Goal: Task Accomplishment & Management: Complete application form

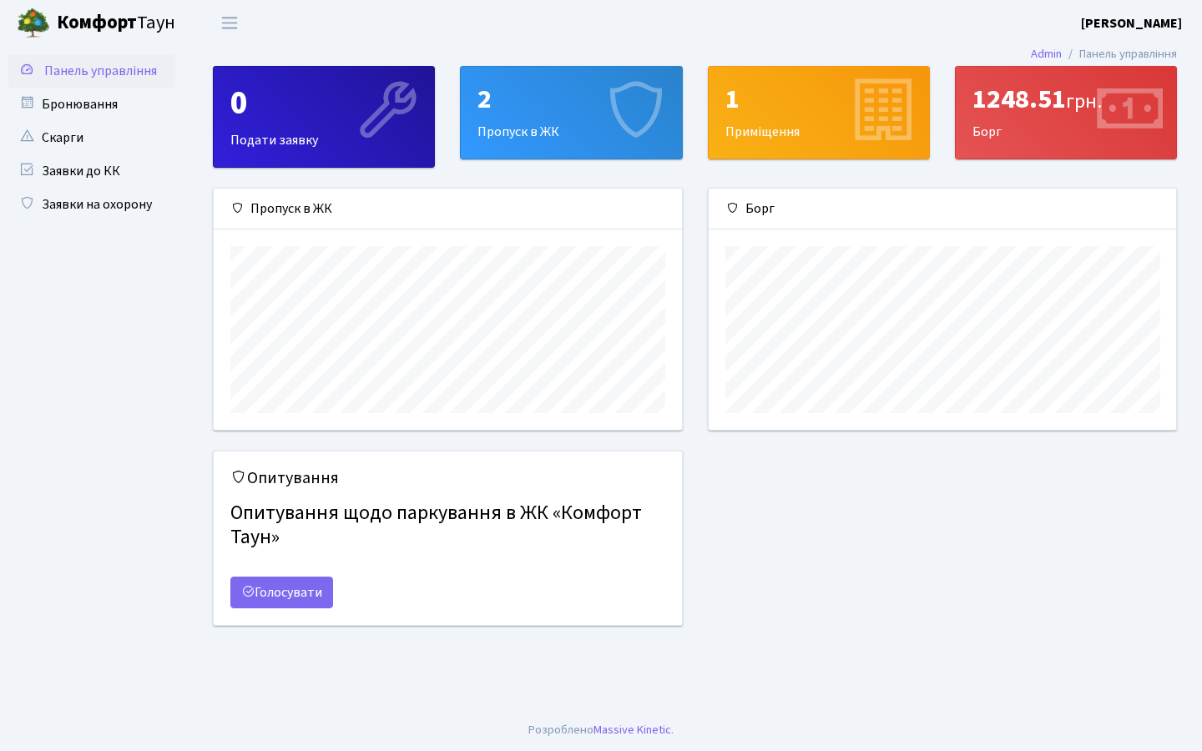
scroll to position [241, 467]
click at [298, 578] on link "Голосувати" at bounding box center [281, 593] width 103 height 32
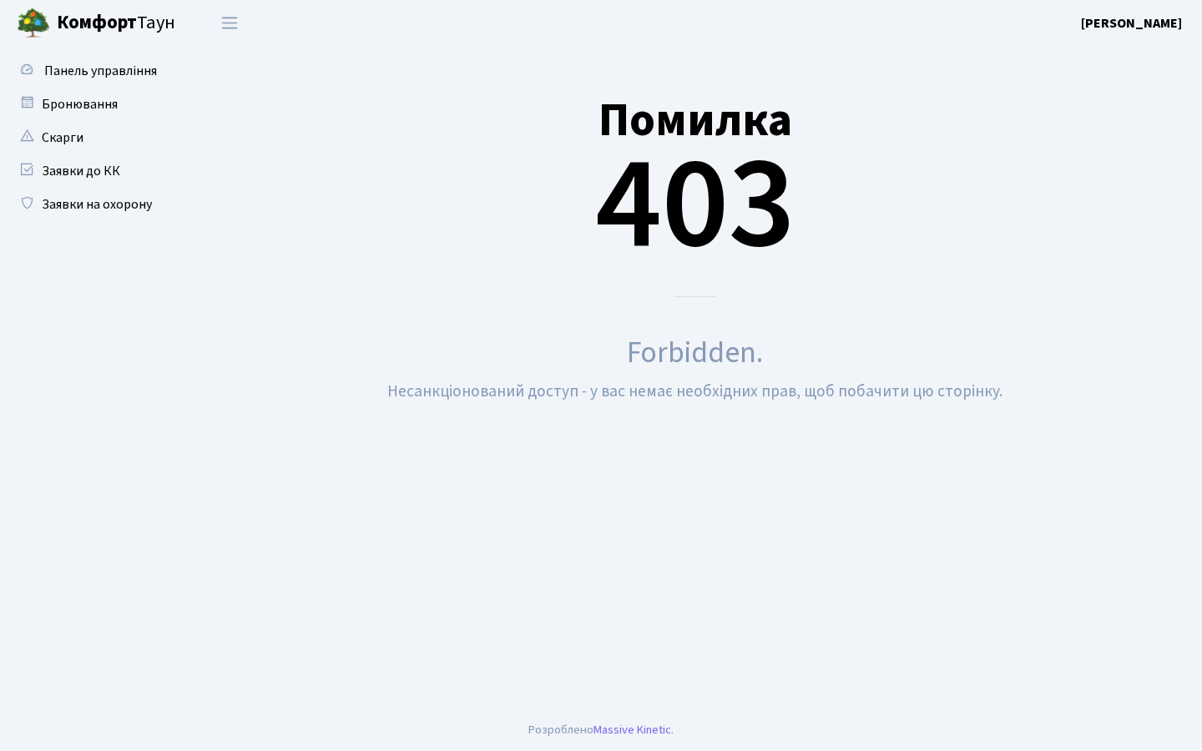
click at [108, 37] on link "Комфорт Таун" at bounding box center [104, 23] width 209 height 46
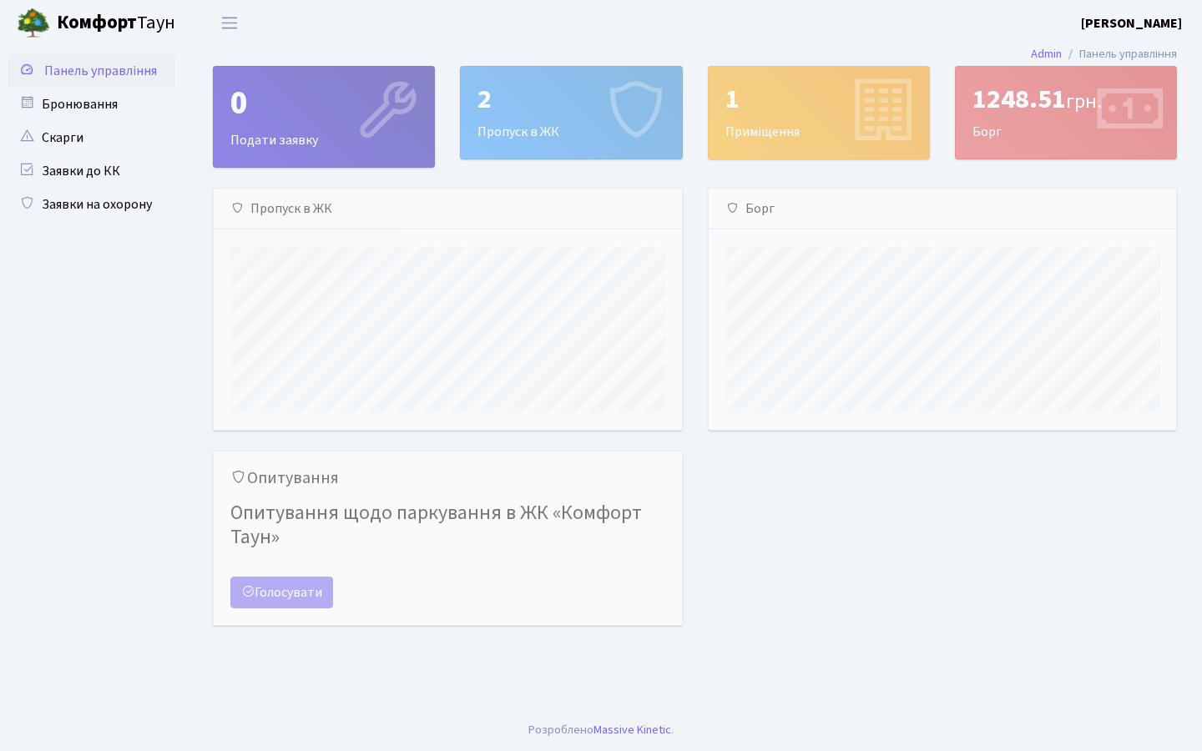
scroll to position [241, 467]
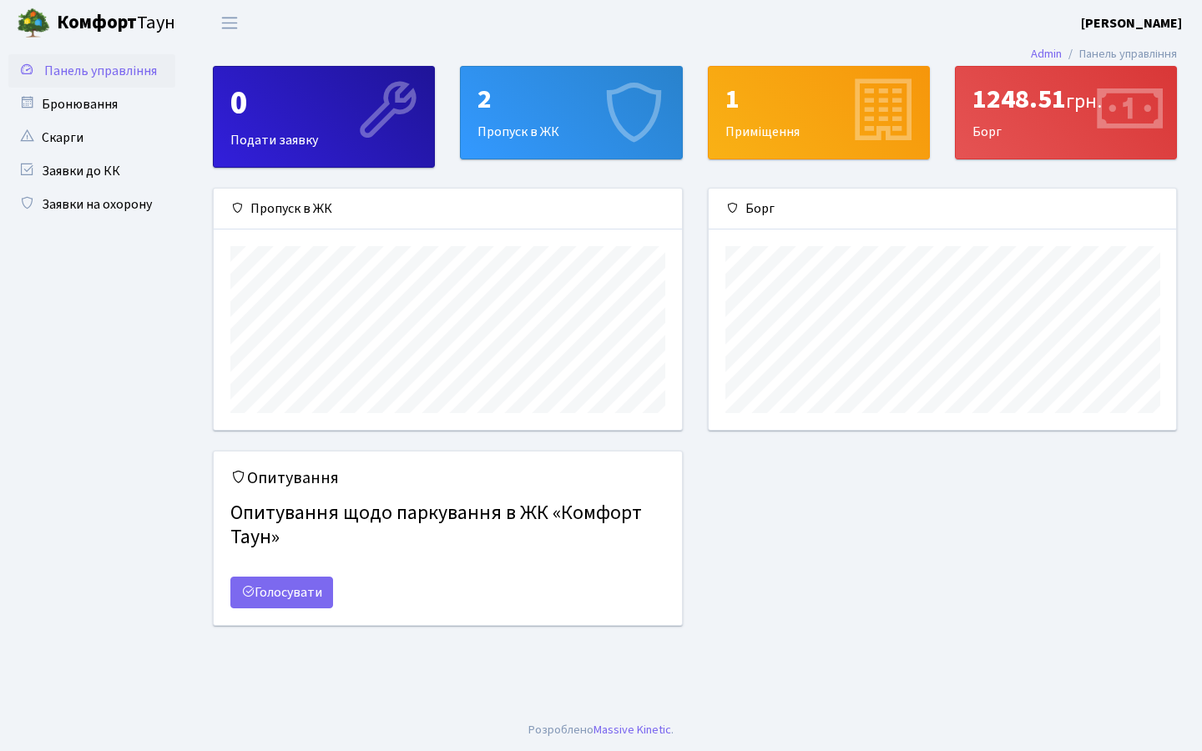
click at [547, 106] on div "2" at bounding box center [570, 99] width 187 height 32
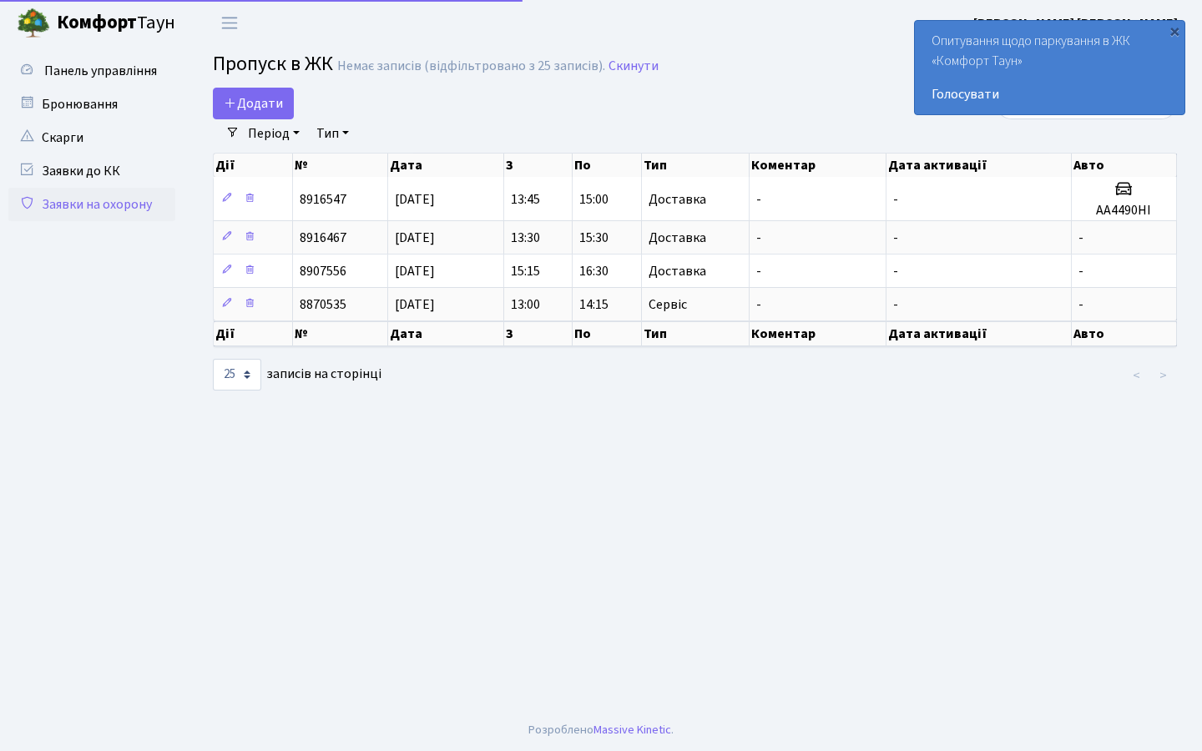
select select "25"
click at [275, 113] on link "Додати" at bounding box center [253, 104] width 81 height 32
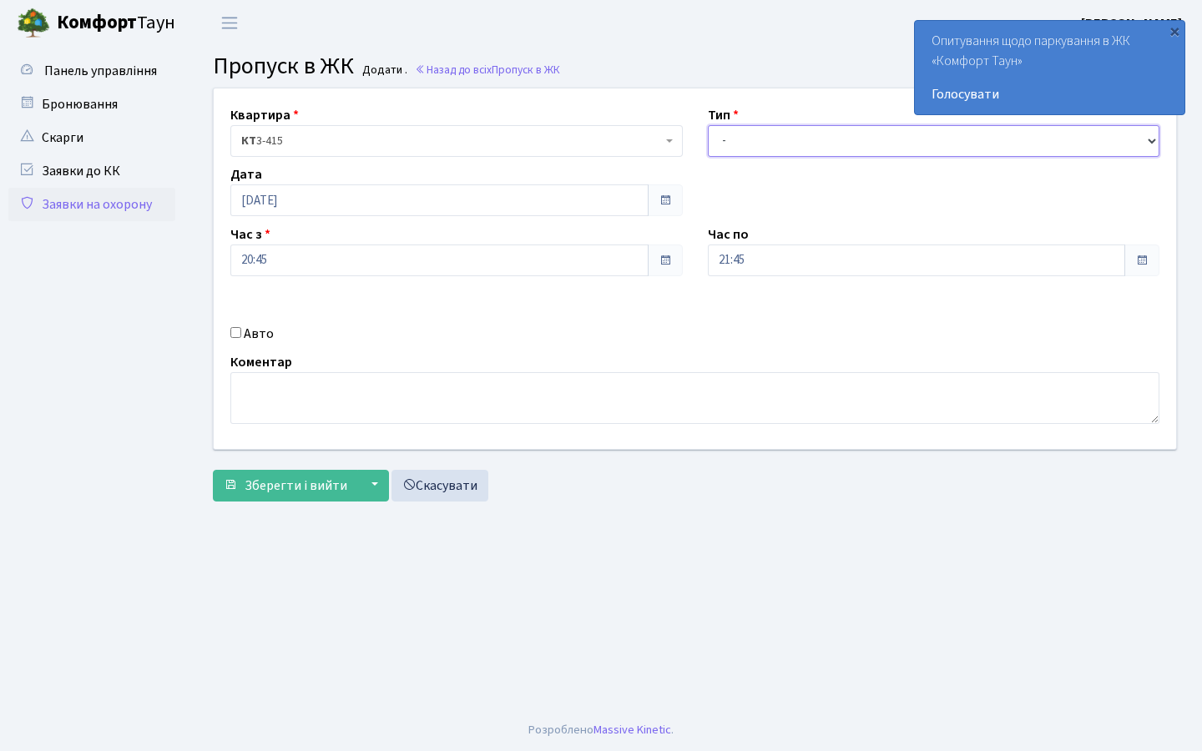
select select "1"
click at [320, 482] on span "Зберегти і вийти" at bounding box center [296, 486] width 103 height 18
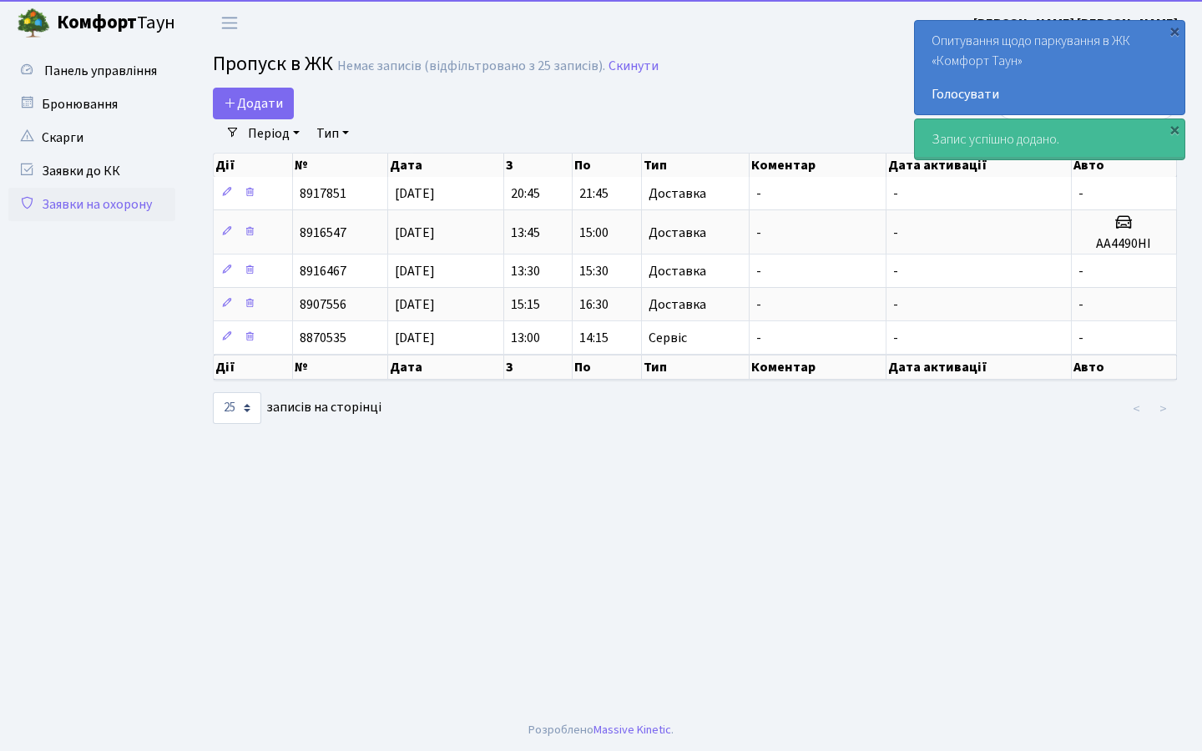
select select "25"
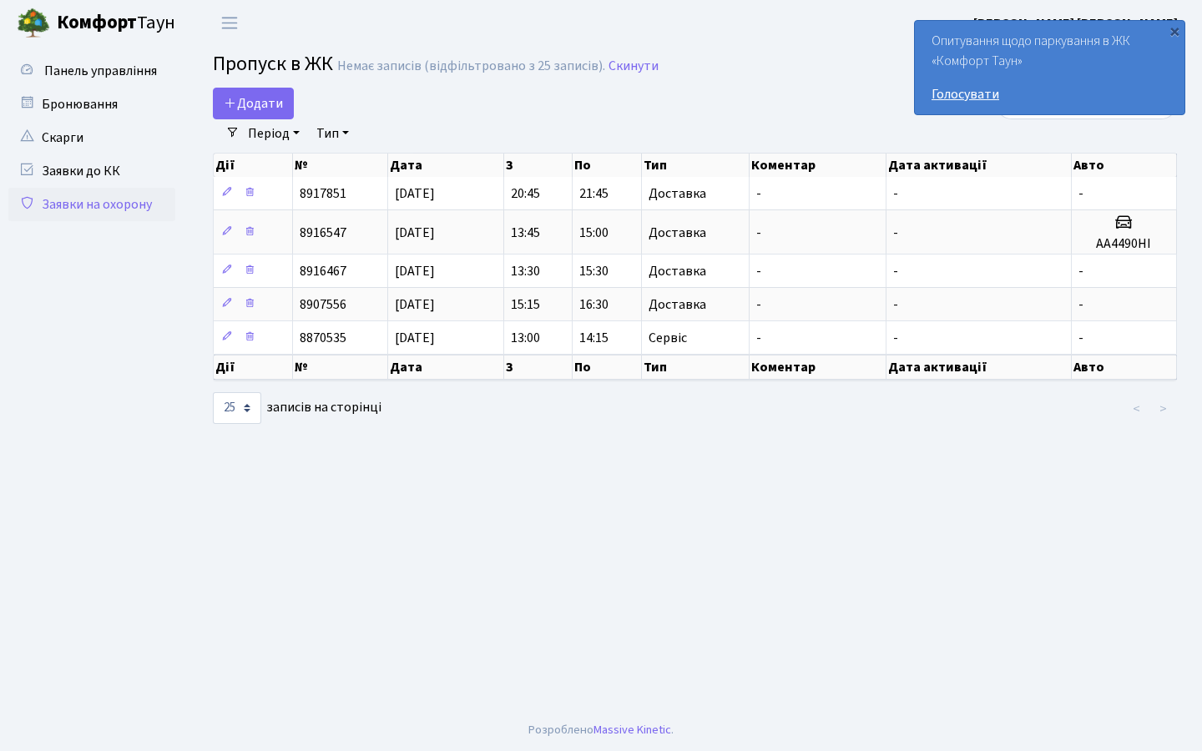
click at [969, 88] on link "Голосувати" at bounding box center [1049, 94] width 236 height 20
